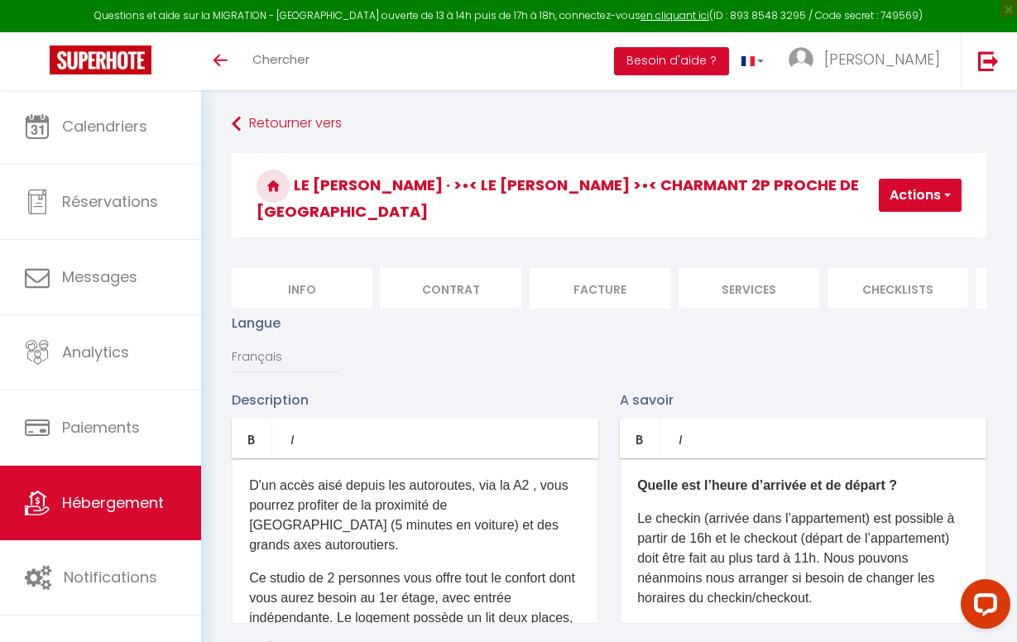
click at [101, 511] on span "Hébergement" at bounding box center [113, 503] width 102 height 21
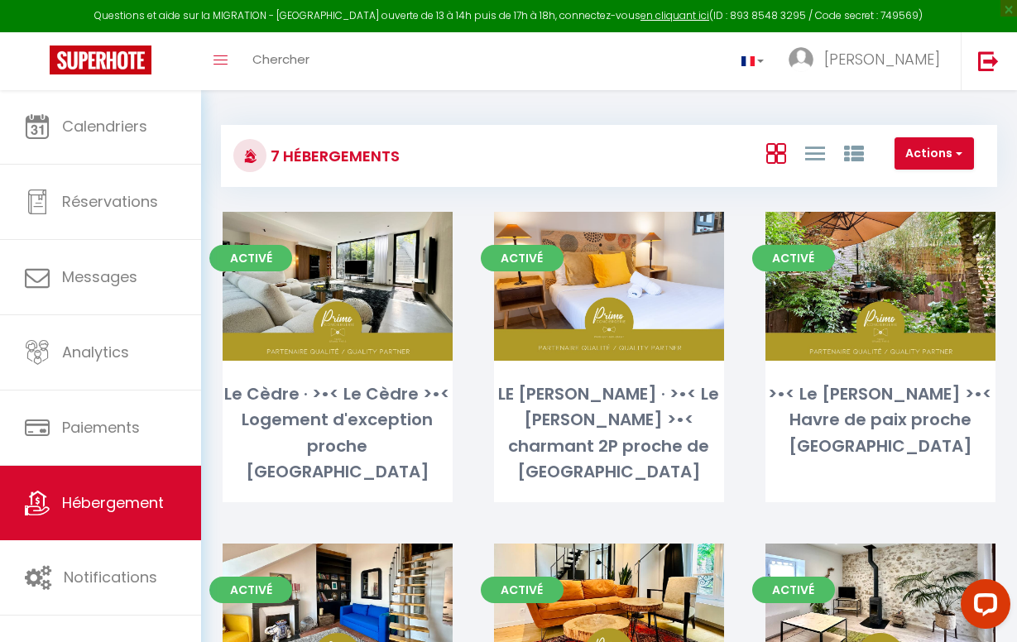
click at [966, 161] on button "Actions" at bounding box center [934, 153] width 79 height 33
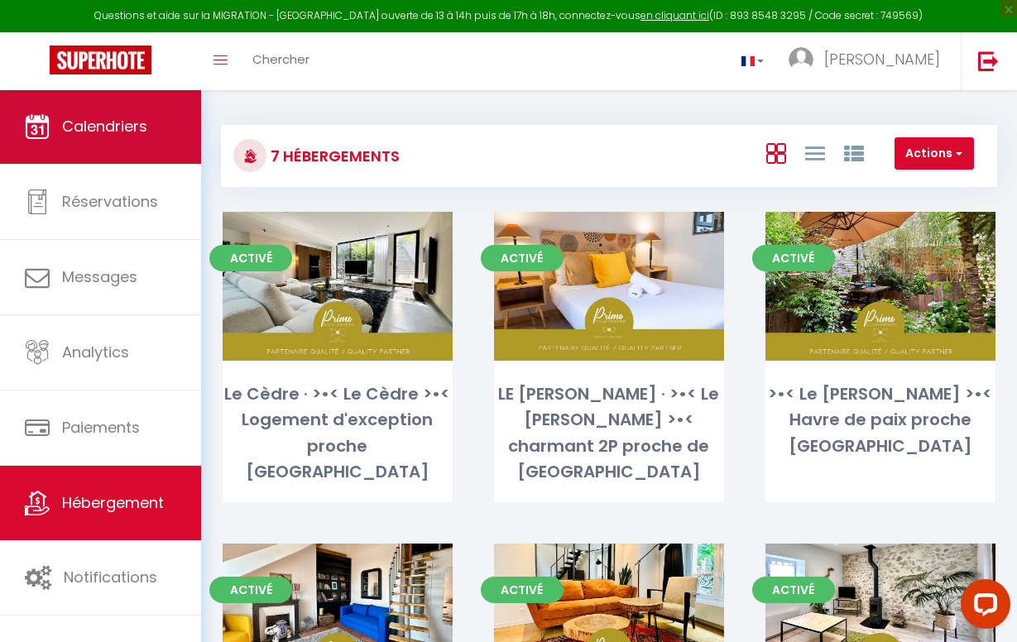
click at [97, 122] on span "Calendriers" at bounding box center [104, 126] width 85 height 21
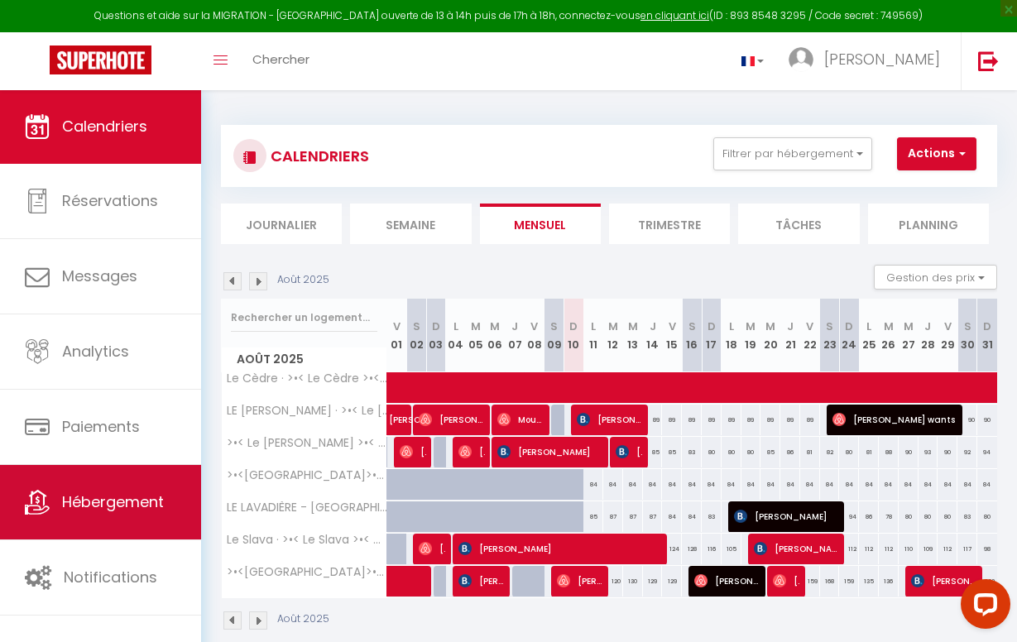
click at [99, 517] on link "Hébergement" at bounding box center [100, 502] width 201 height 75
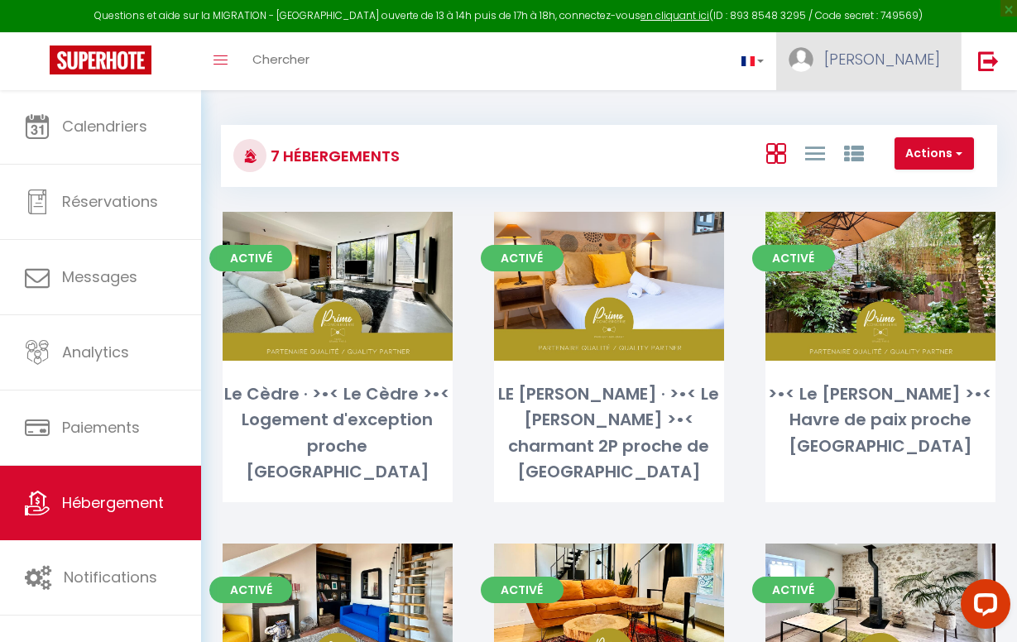
click at [902, 52] on span "[PERSON_NAME]" at bounding box center [883, 59] width 116 height 21
click at [992, 55] on img at bounding box center [989, 61] width 21 height 21
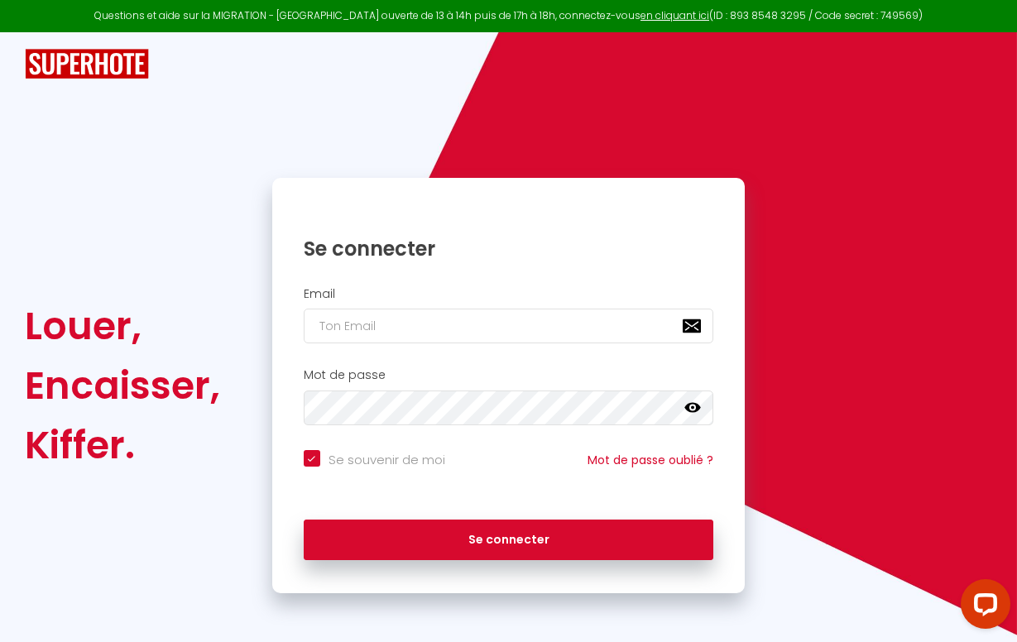
type input "F"
checkbox input "true"
type input "FR"
checkbox input "true"
type input "FRA"
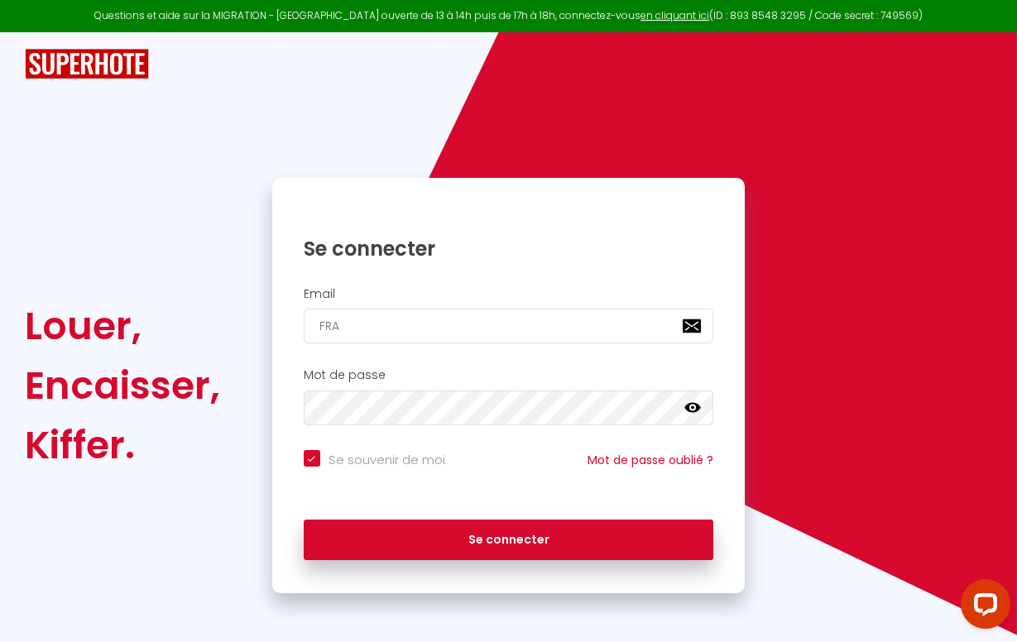
checkbox input "true"
type input "[PERSON_NAME][EMAIL_ADDRESS][DOMAIN_NAME]"
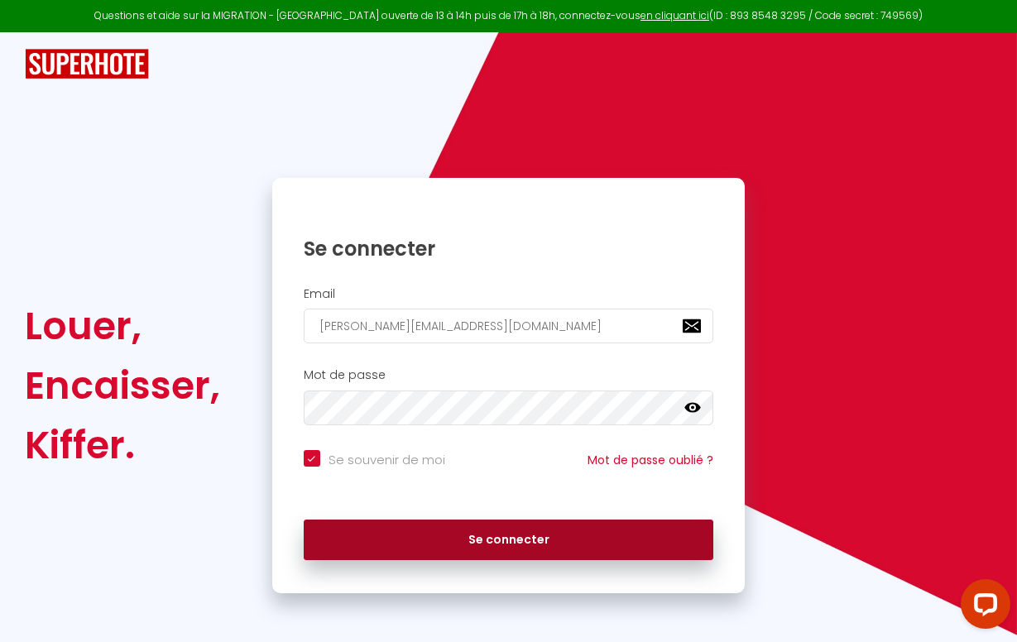
click at [473, 541] on button "Se connecter" at bounding box center [509, 540] width 411 height 41
checkbox input "true"
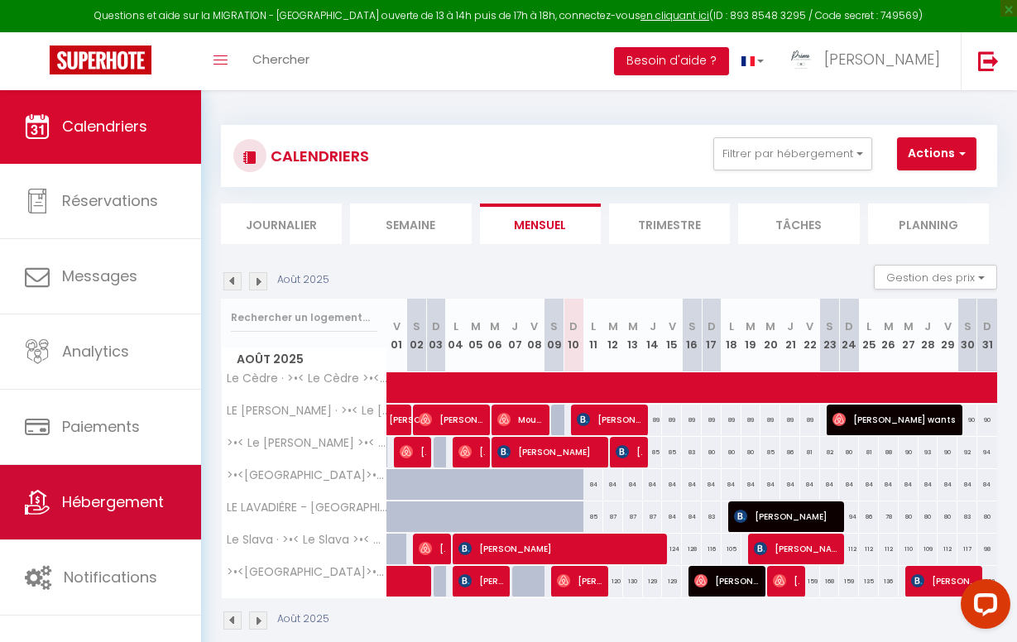
click at [131, 504] on span "Hébergement" at bounding box center [113, 502] width 102 height 21
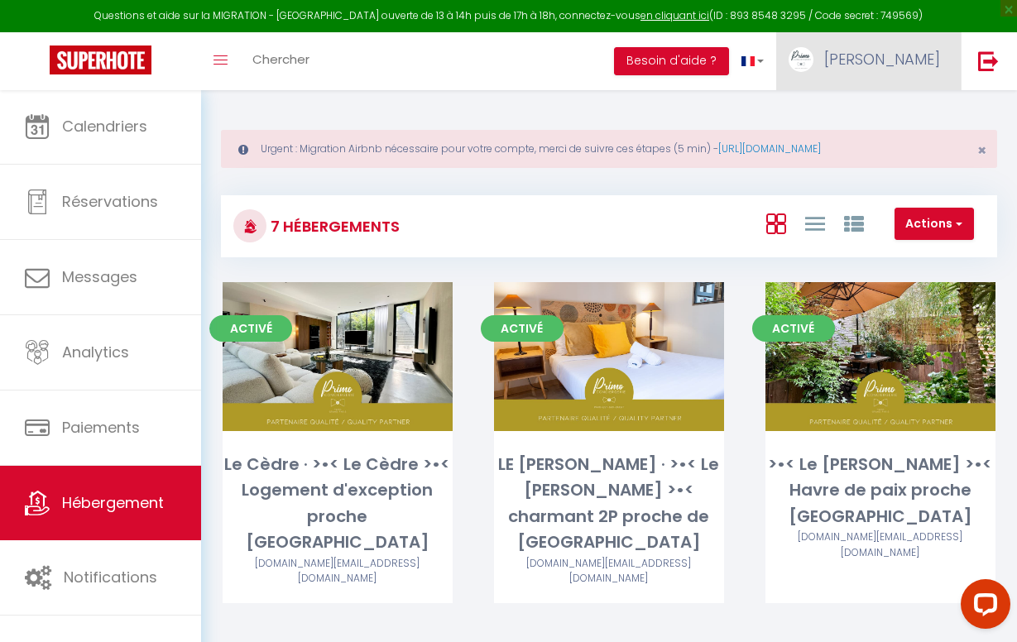
click at [932, 63] on span "[PERSON_NAME]" at bounding box center [883, 59] width 116 height 21
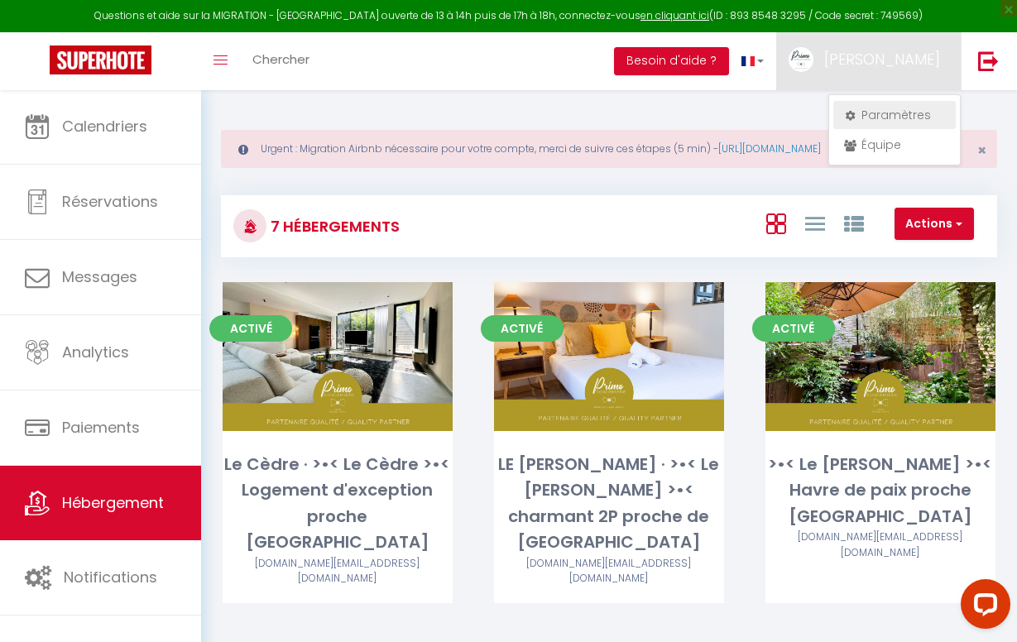
click at [914, 118] on link "Paramètres" at bounding box center [895, 115] width 123 height 28
select select "28"
select select "fr"
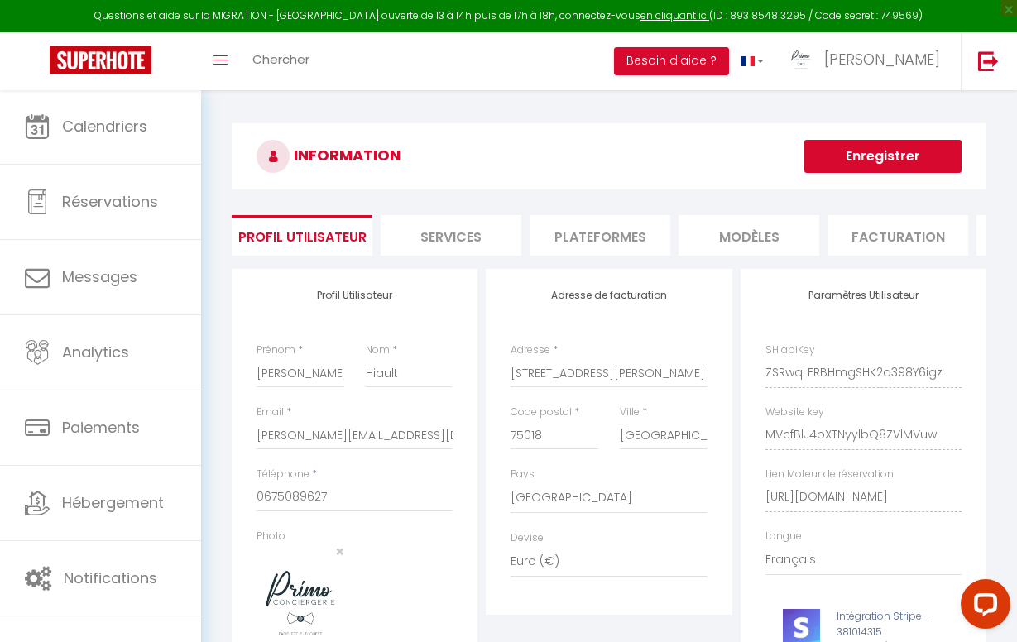
click at [613, 223] on li "Plateformes" at bounding box center [600, 235] width 141 height 41
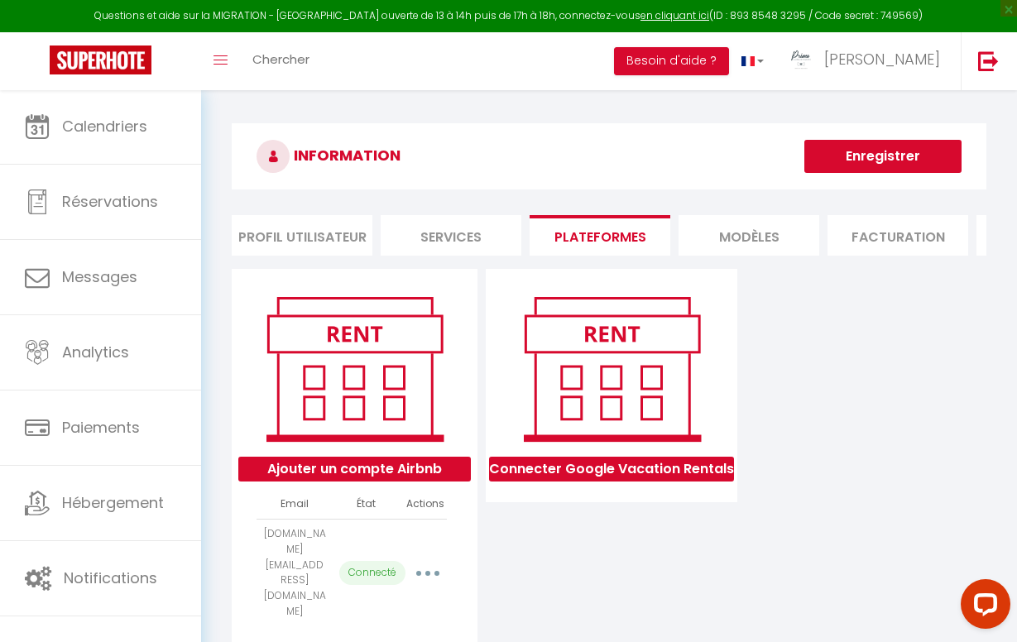
click at [424, 558] on button "button" at bounding box center [428, 573] width 44 height 31
click at [406, 599] on link "Importer les appartements" at bounding box center [353, 613] width 183 height 28
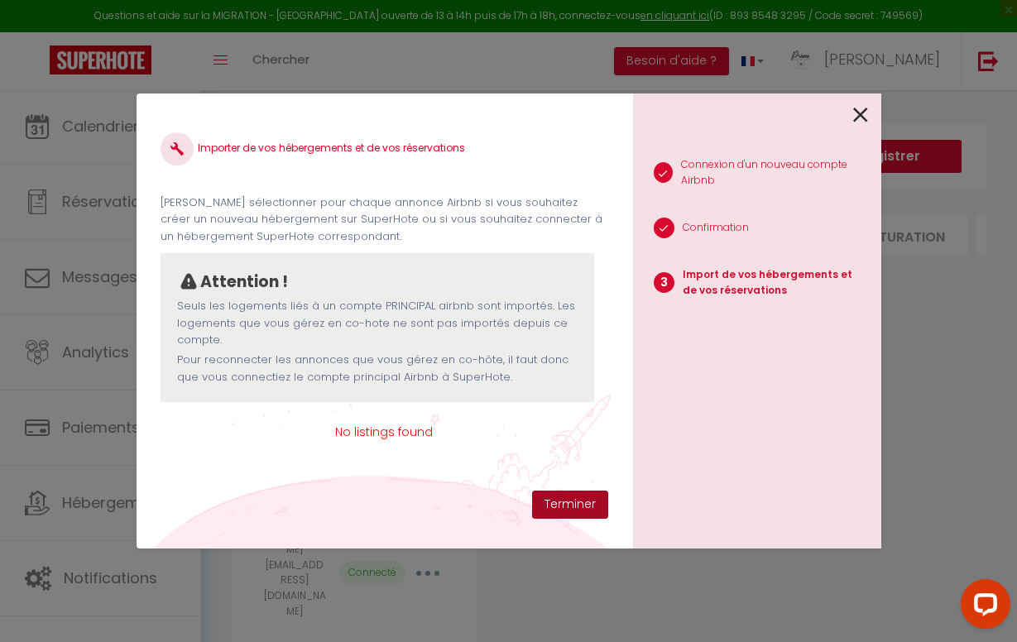
click at [551, 504] on button "Terminer" at bounding box center [570, 505] width 76 height 28
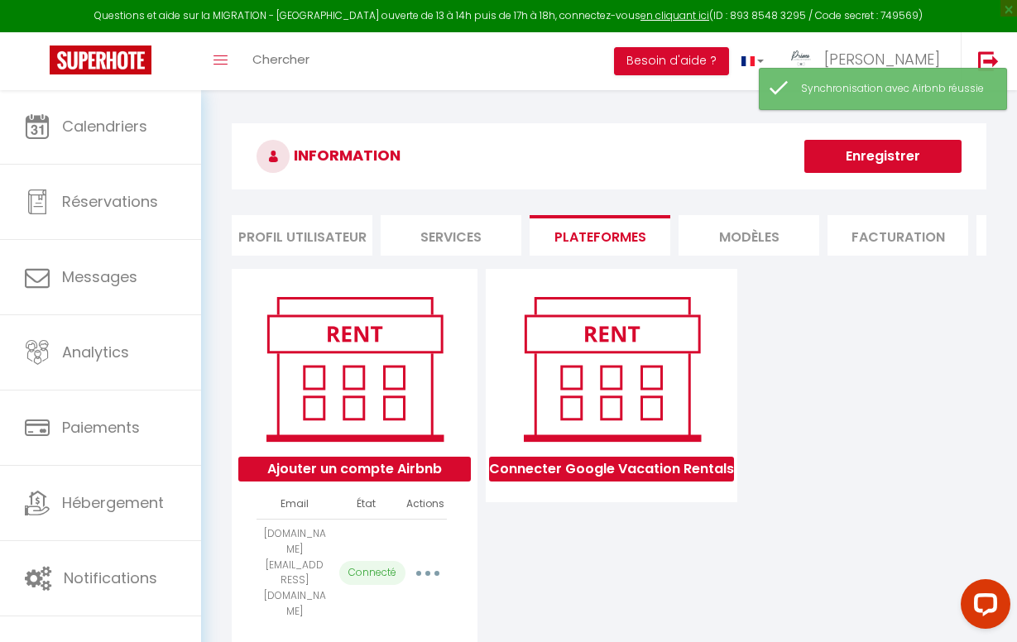
click at [422, 558] on button "button" at bounding box center [428, 573] width 44 height 31
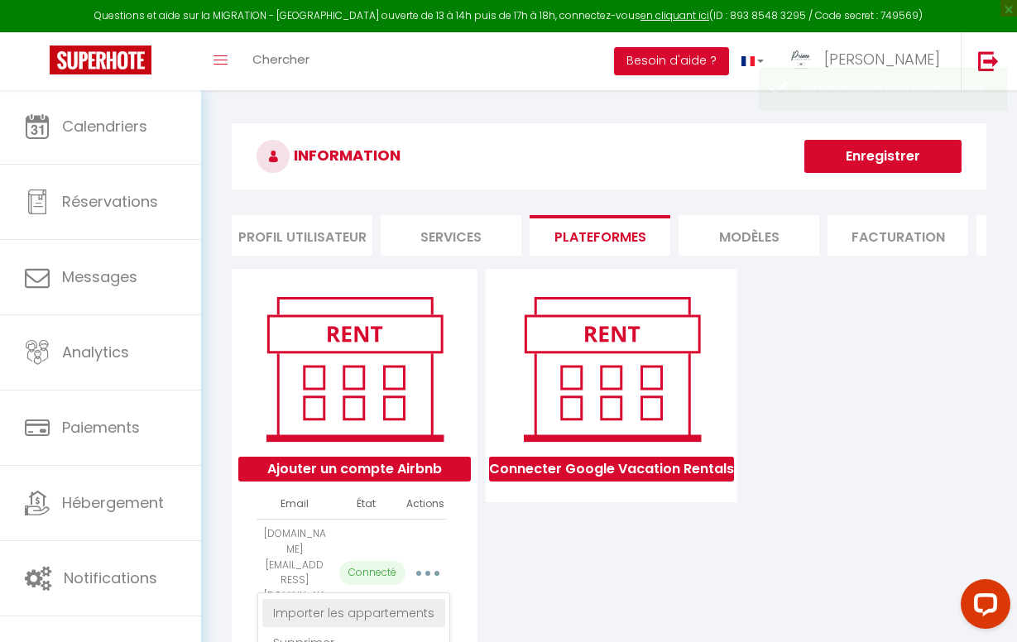
click at [393, 599] on link "Importer les appartements" at bounding box center [353, 613] width 183 height 28
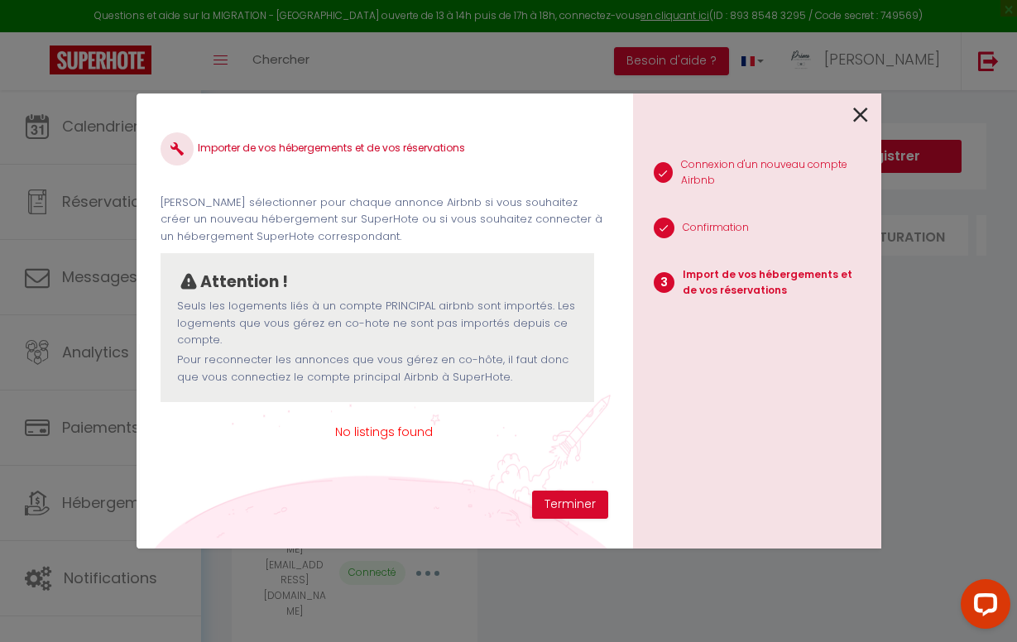
click at [396, 430] on span "No listings found" at bounding box center [384, 432] width 447 height 18
click at [865, 112] on icon at bounding box center [861, 115] width 15 height 25
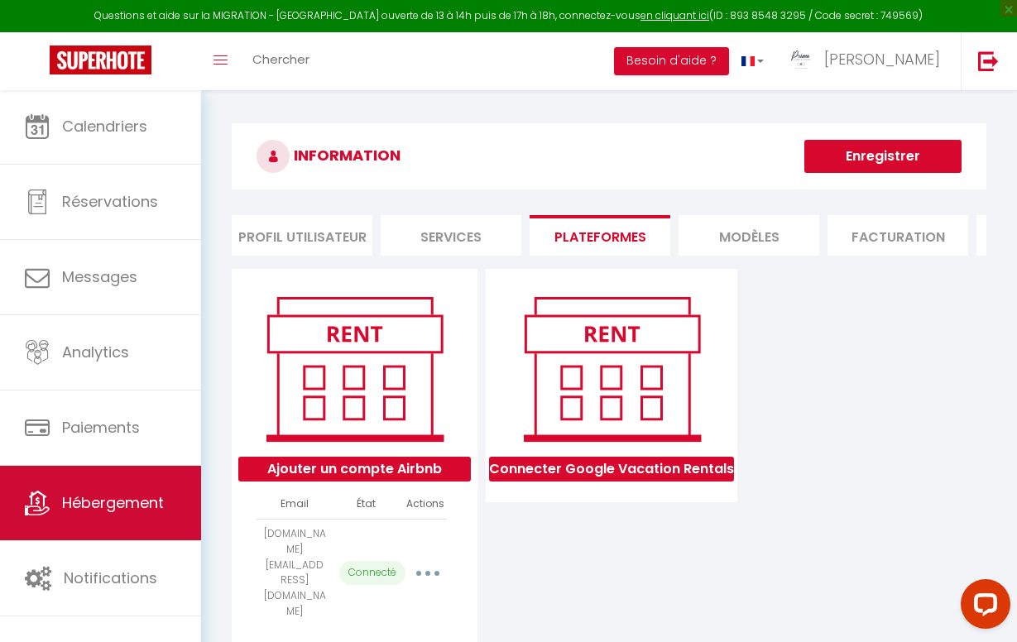
click at [70, 496] on span "Hébergement" at bounding box center [113, 503] width 102 height 21
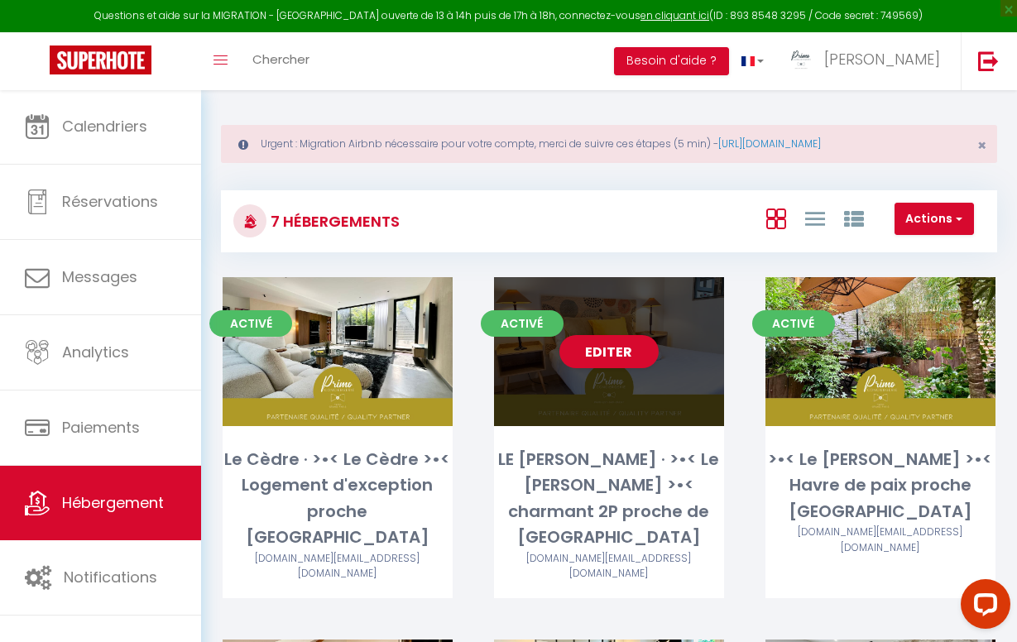
scroll to position [8, 0]
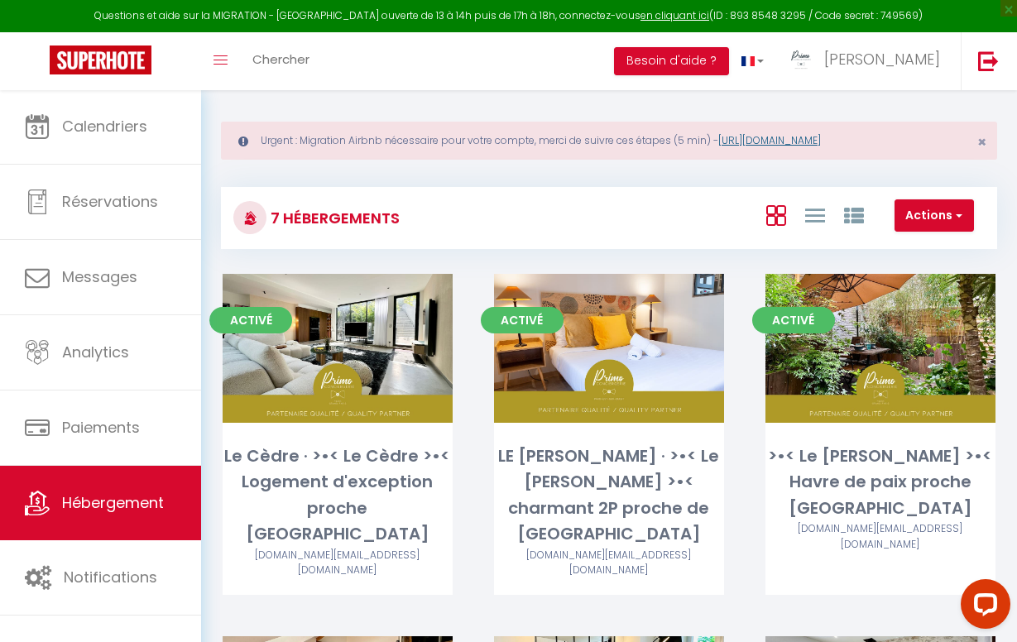
click at [821, 142] on link "[URL][DOMAIN_NAME]" at bounding box center [770, 140] width 103 height 14
